Goal: Transaction & Acquisition: Purchase product/service

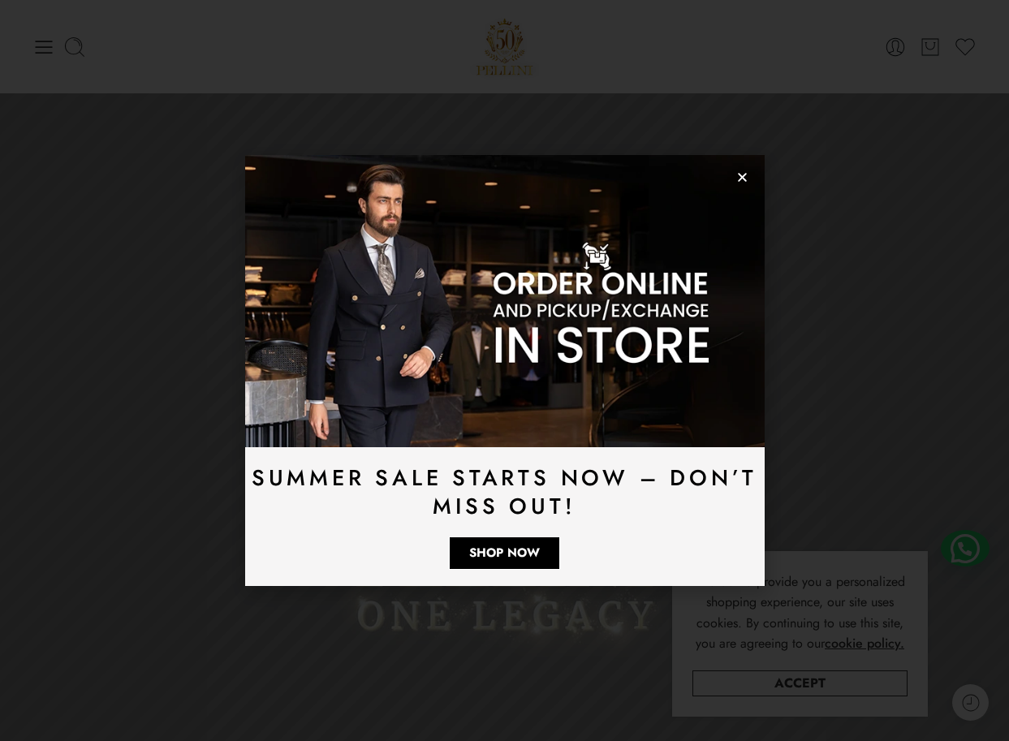
click at [744, 174] on use "Close" at bounding box center [742, 177] width 9 height 9
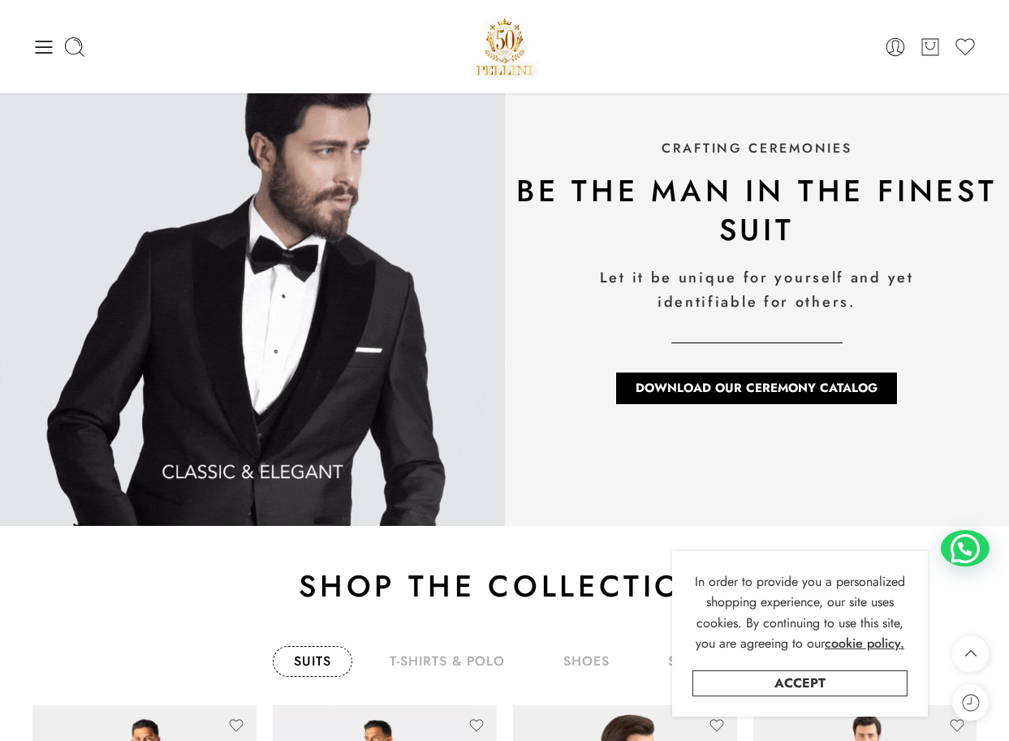
scroll to position [1768, 0]
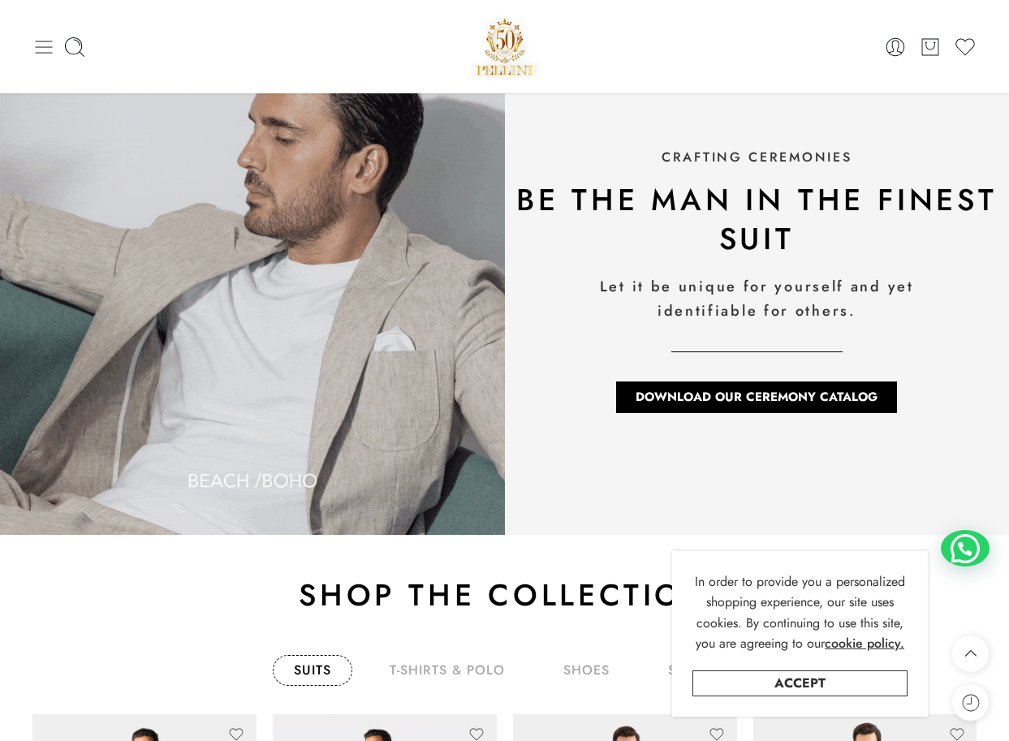
click at [37, 40] on icon at bounding box center [43, 47] width 23 height 23
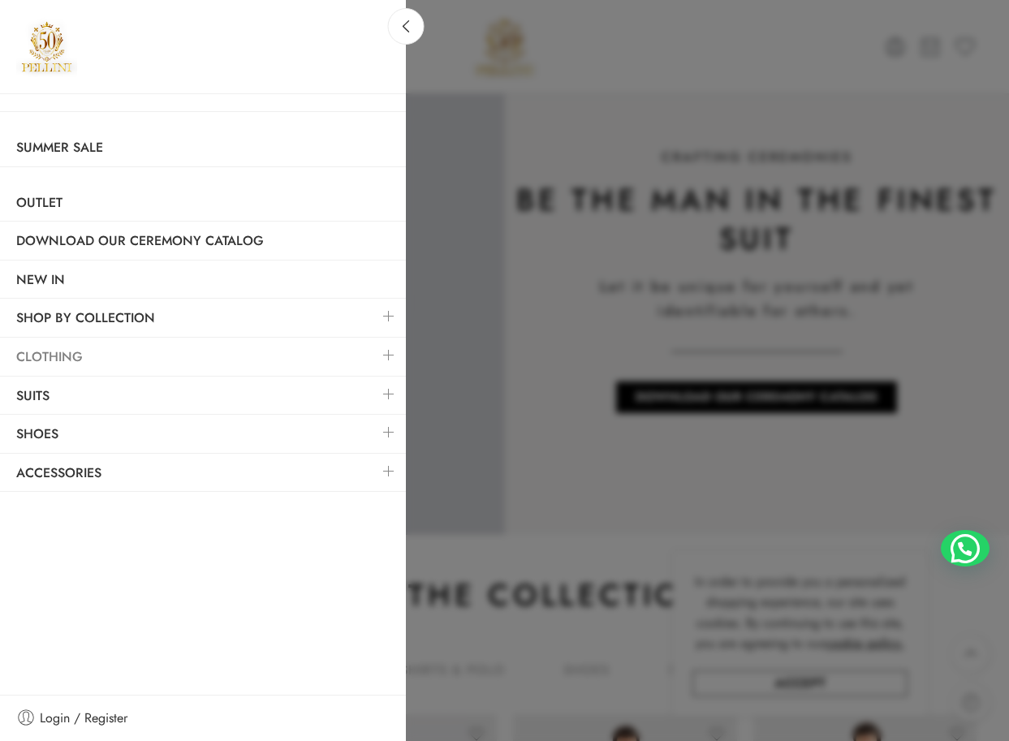
click at [157, 359] on link "Clothing" at bounding box center [203, 356] width 406 height 37
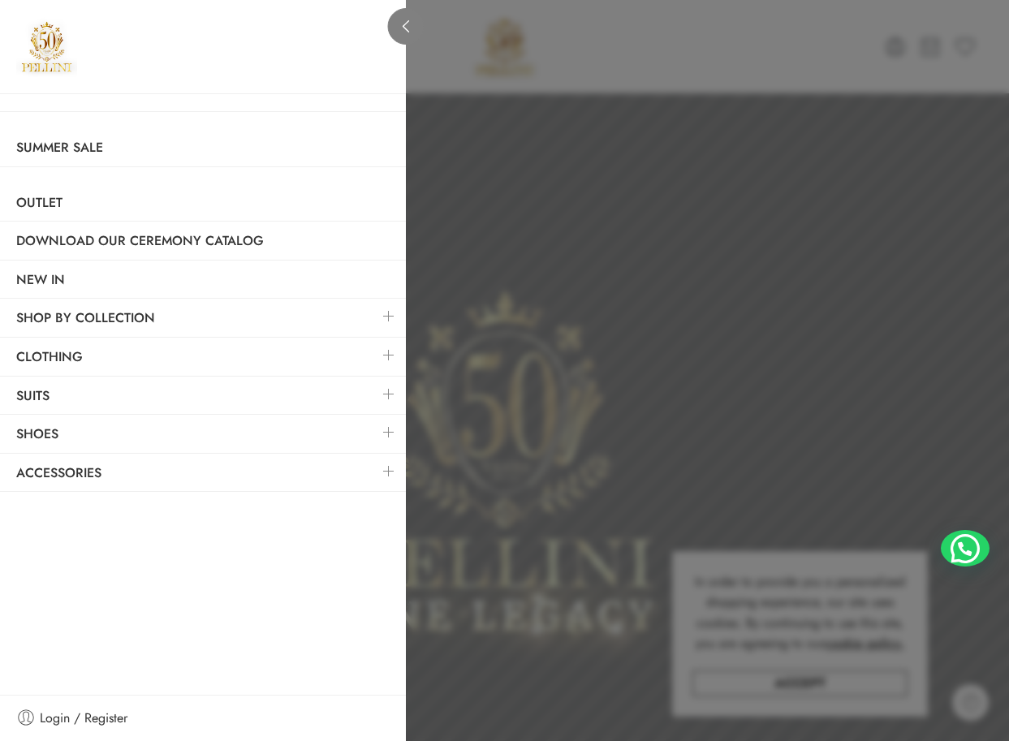
click at [409, 33] on link at bounding box center [406, 26] width 37 height 37
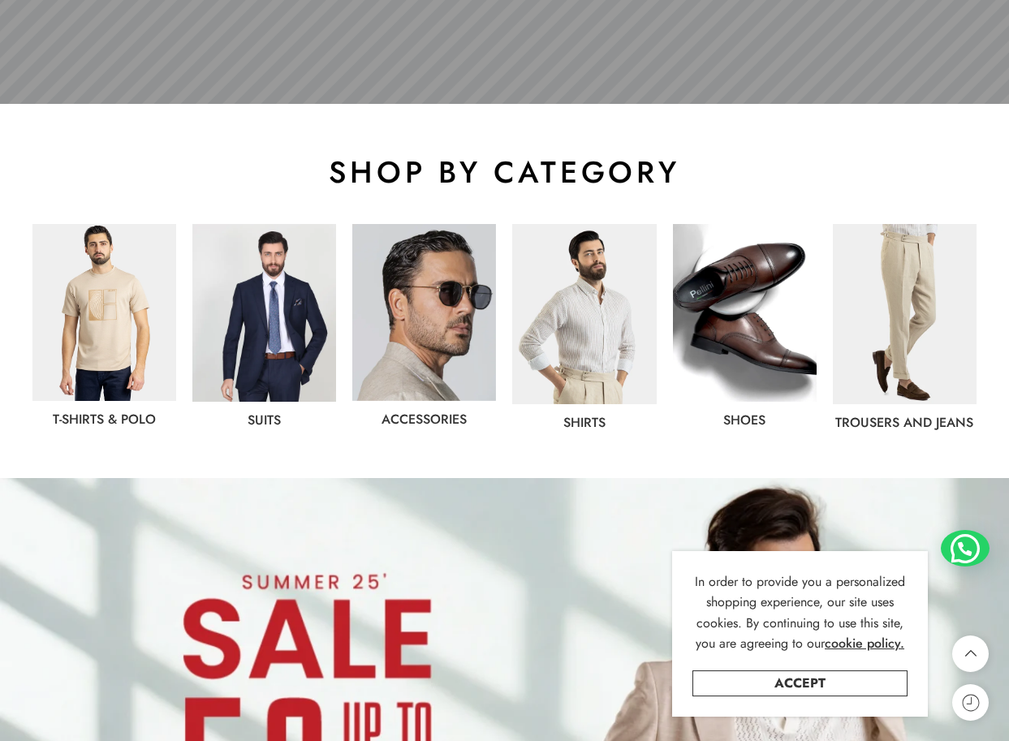
scroll to position [731, 0]
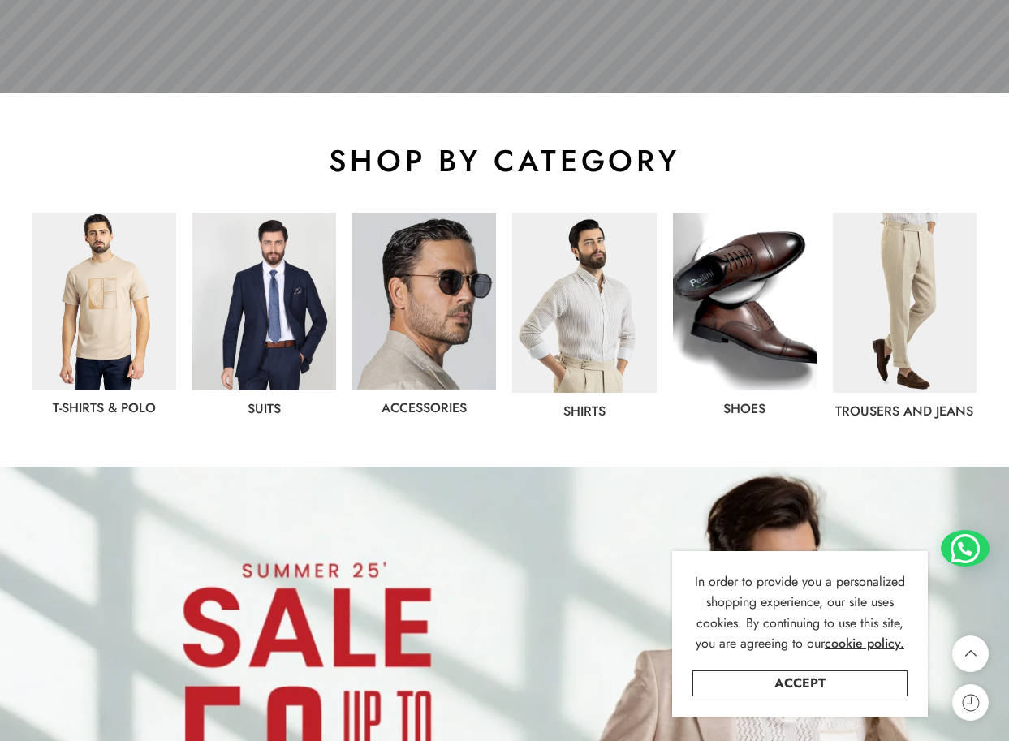
click at [610, 267] on img at bounding box center [584, 303] width 144 height 180
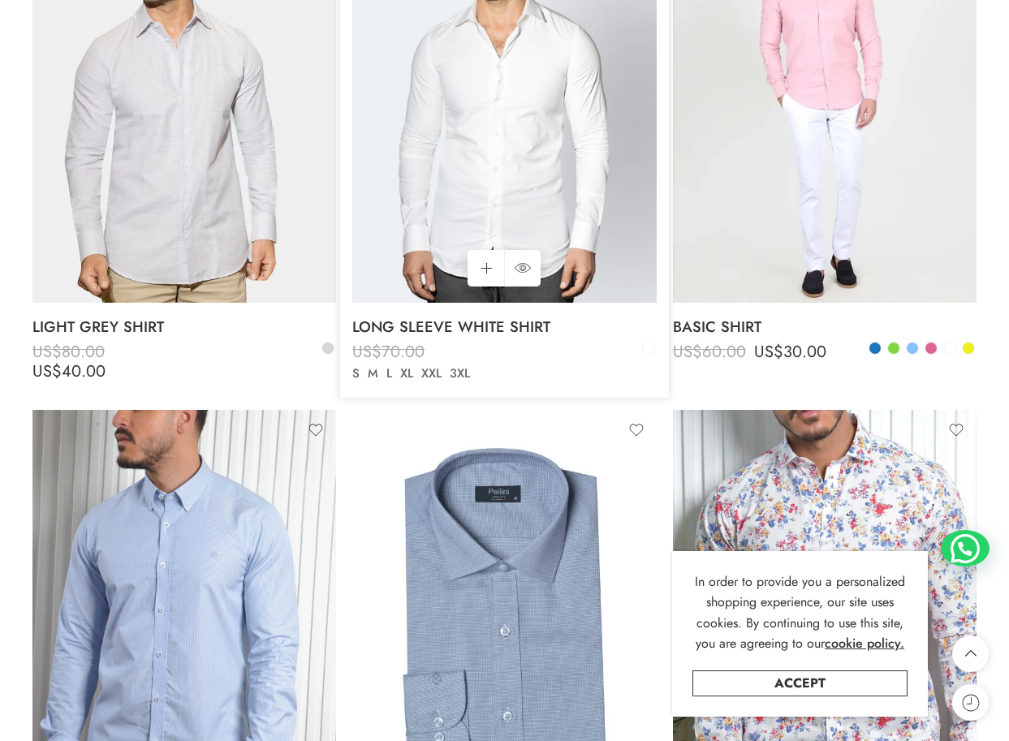
scroll to position [3970, 0]
